Goal: Transaction & Acquisition: Obtain resource

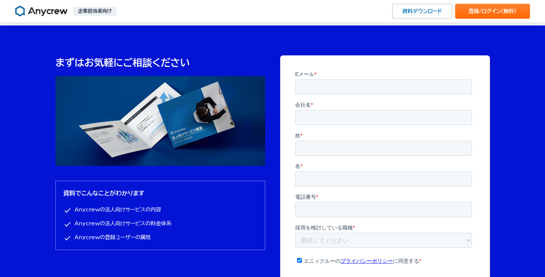
scroll to position [2317, 0]
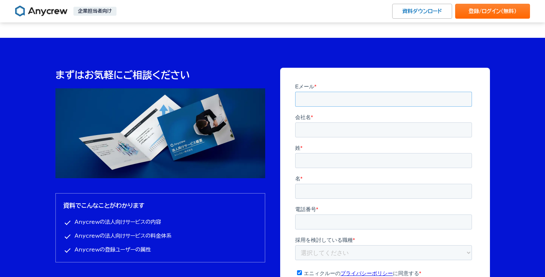
click at [331, 99] on input "Eメール *" at bounding box center [383, 98] width 177 height 15
type input "[PERSON_NAME][EMAIL_ADDRESS][DOMAIN_NAME]"
click at [319, 129] on input "会社名 *" at bounding box center [383, 129] width 177 height 15
type input "株式会社プロセルトラクション"
click at [322, 158] on input "姓 *" at bounding box center [383, 160] width 177 height 15
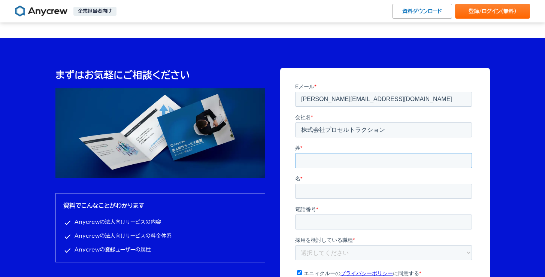
type input "[PERSON_NAME]"
click at [399, 184] on input "名 *" at bounding box center [383, 191] width 177 height 15
type input "[PERSON_NAME]"
click at [321, 214] on input "電話番号 *" at bounding box center [383, 221] width 177 height 15
paste input "[PHONE_NUMBER]"
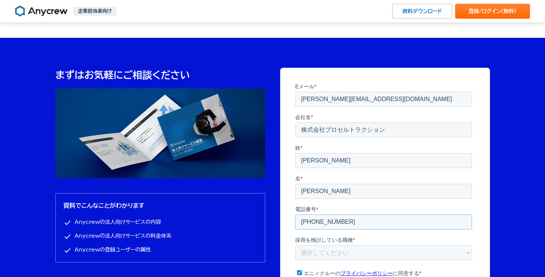
type input "[PHONE_NUMBER]"
click at [320, 245] on select "選択してください 企画・事業開発 マーケティング 営業 財務・経理 人事・採用 エンジニア PM デザイナー ライター その他" at bounding box center [383, 252] width 177 height 15
select select "sales"
click at [295, 245] on select "選択してください 企画・事業開発 マーケティング 営業 財務・経理 人事・採用 エンジニア PM デザイナー ライター その他" at bounding box center [383, 252] width 177 height 15
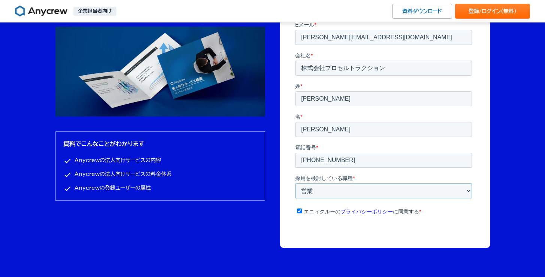
scroll to position [2381, 0]
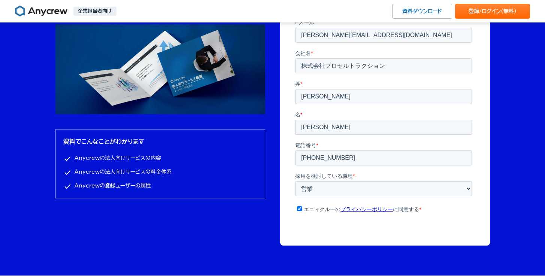
click at [388, 232] on input "資料をダウンロード" at bounding box center [384, 240] width 73 height 16
